Goal: Transaction & Acquisition: Purchase product/service

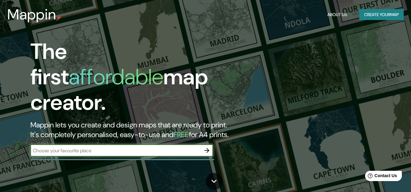
click at [187, 147] on input "text" at bounding box center [115, 150] width 170 height 7
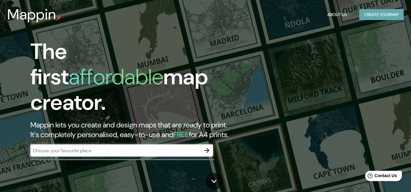
click at [377, 15] on button "Create your map" at bounding box center [381, 14] width 44 height 11
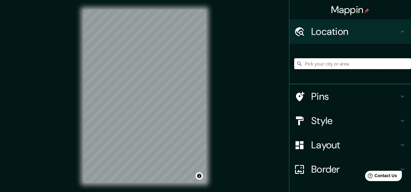
click at [348, 64] on input "Pick your city or area" at bounding box center [352, 63] width 117 height 11
paste input "Av: [PERSON_NAME] y [PERSON_NAME]"
type input "[GEOGRAPHIC_DATA], [GEOGRAPHIC_DATA]"
click at [325, 95] on h4 "Pins" at bounding box center [355, 97] width 88 height 12
click at [325, 95] on div "Pins" at bounding box center [350, 96] width 122 height 24
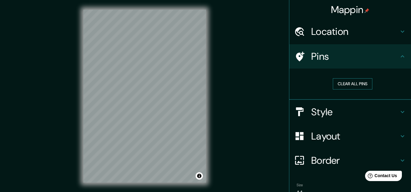
click at [349, 81] on button "Clear all pins" at bounding box center [352, 83] width 40 height 11
click at [362, 83] on button "Clear all pins" at bounding box center [352, 83] width 40 height 11
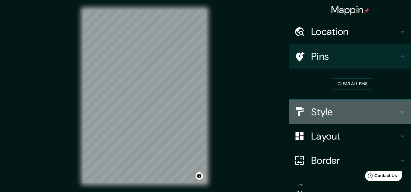
click at [323, 110] on h4 "Style" at bounding box center [355, 112] width 88 height 12
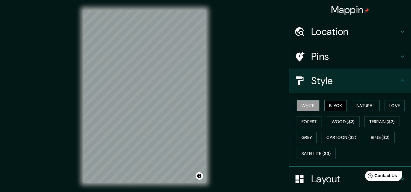
click at [332, 105] on button "Black" at bounding box center [335, 105] width 23 height 11
click at [356, 106] on button "Natural" at bounding box center [365, 105] width 28 height 11
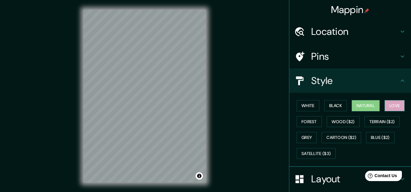
click at [385, 107] on button "Love" at bounding box center [394, 105] width 20 height 11
click at [382, 121] on button "Terrain ($2)" at bounding box center [381, 121] width 35 height 11
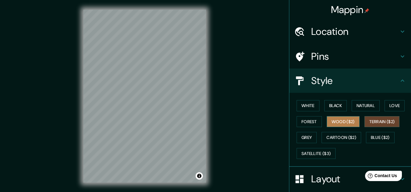
click at [345, 118] on button "Wood ($2)" at bounding box center [342, 121] width 33 height 11
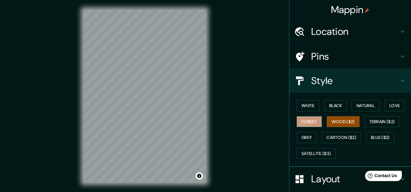
click at [307, 119] on button "Forest" at bounding box center [308, 121] width 25 height 11
click at [339, 117] on button "Wood ($2)" at bounding box center [342, 121] width 33 height 11
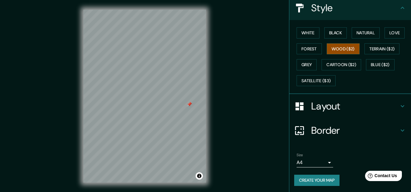
scroll to position [74, 0]
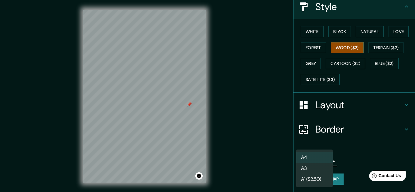
click at [313, 159] on body "Mappin Location [GEOGRAPHIC_DATA], [GEOGRAPHIC_DATA] [GEOGRAPHIC_DATA] [GEOGRAP…" at bounding box center [207, 96] width 415 height 192
click at [318, 169] on li "A3" at bounding box center [314, 168] width 36 height 11
type input "a4"
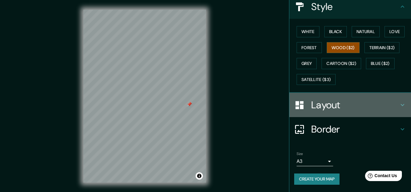
click at [298, 104] on icon at bounding box center [299, 105] width 11 height 11
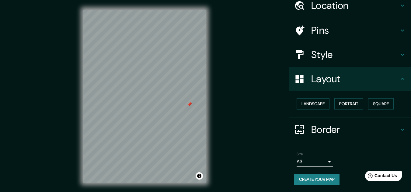
scroll to position [26, 0]
